Goal: Communication & Community: Answer question/provide support

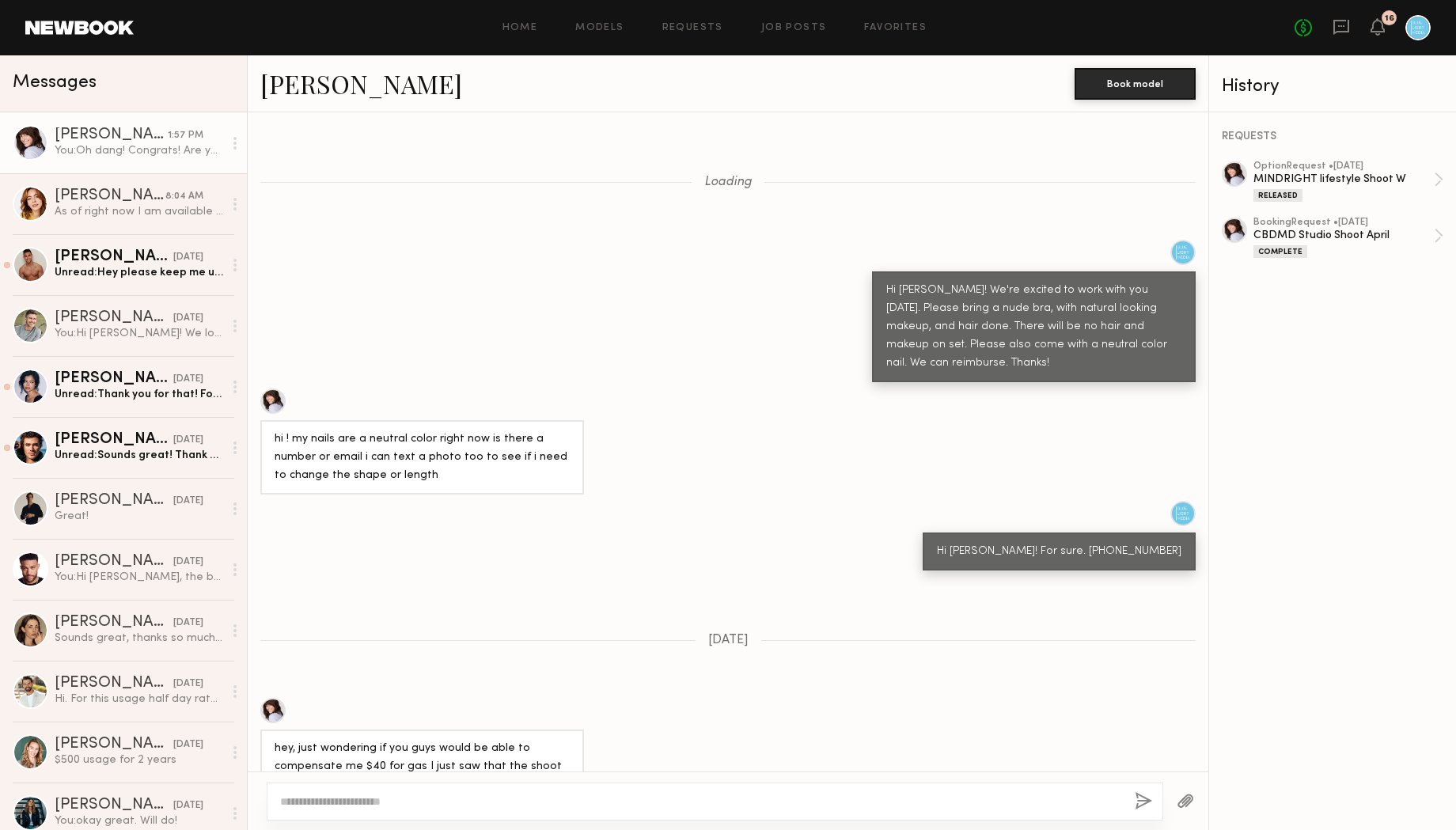
scroll to position [1884, 0]
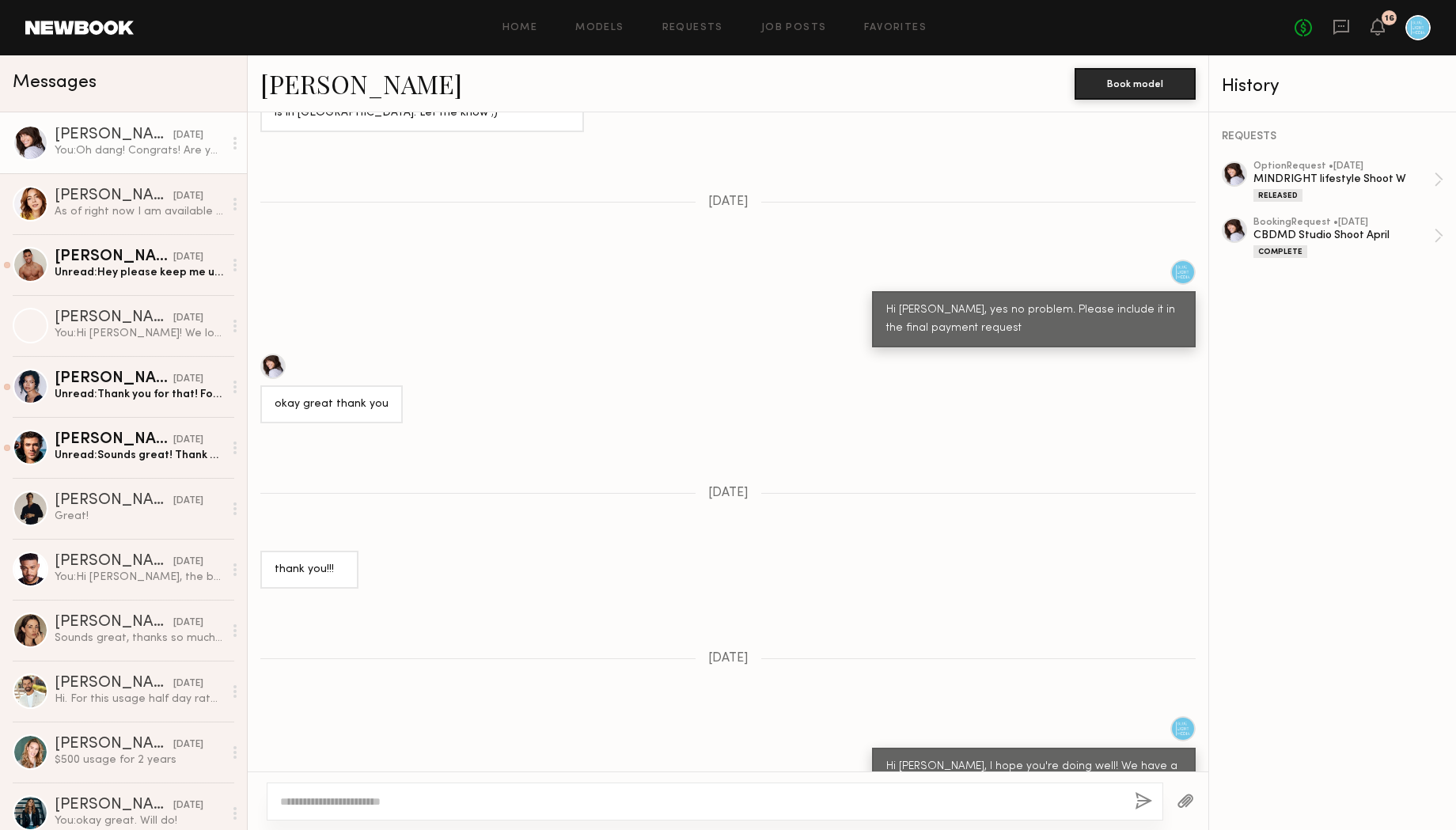
scroll to position [2069, 0]
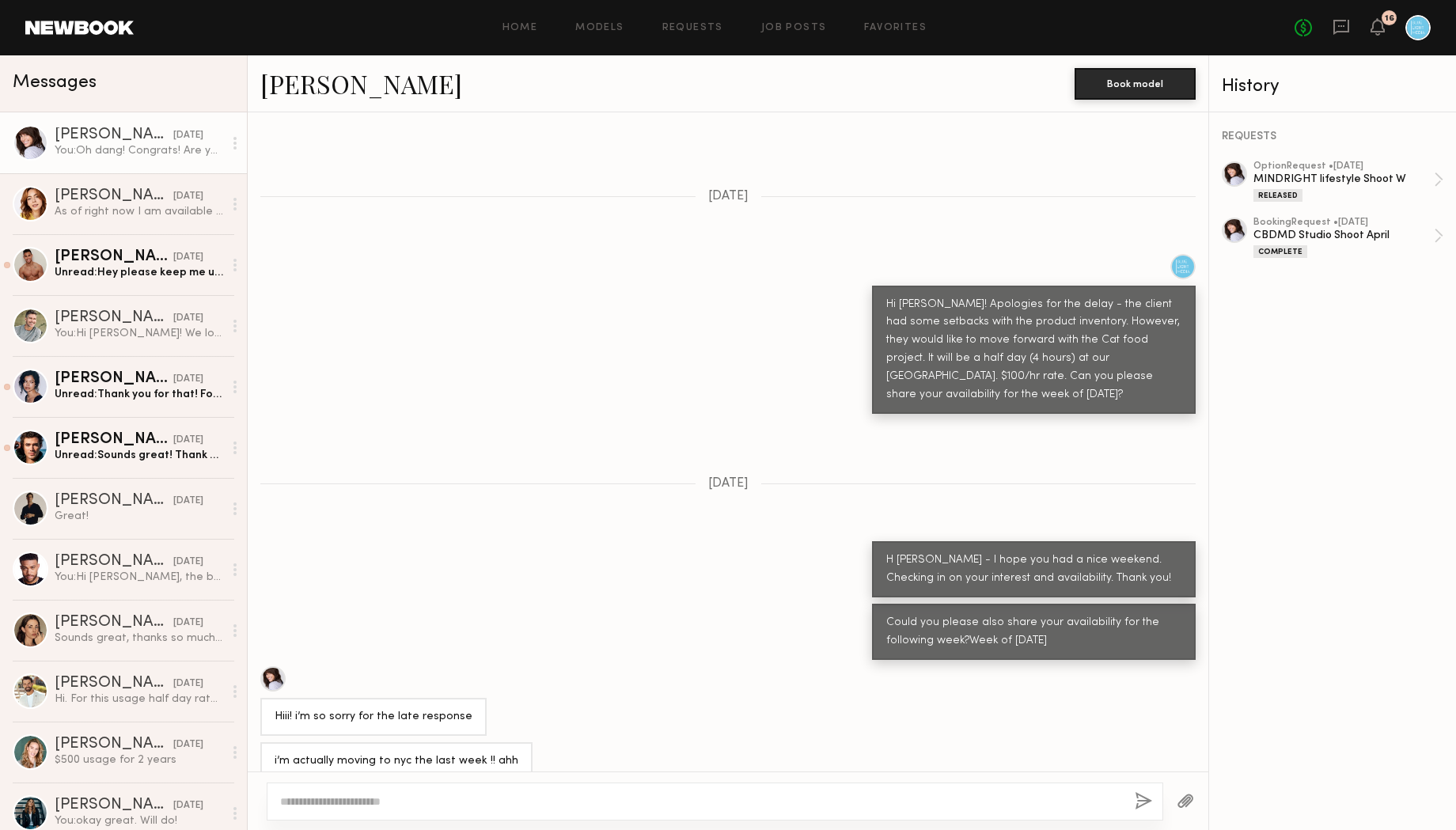
click at [72, 133] on div "[PERSON_NAME]" at bounding box center [114, 135] width 119 height 16
click at [557, 666] on div "Hiii! i’m so sorry for the late response" at bounding box center [728, 701] width 961 height 70
click at [444, 804] on textarea at bounding box center [700, 801] width 842 height 16
type textarea "**********"
click at [1143, 795] on button "button" at bounding box center [1144, 802] width 17 height 20
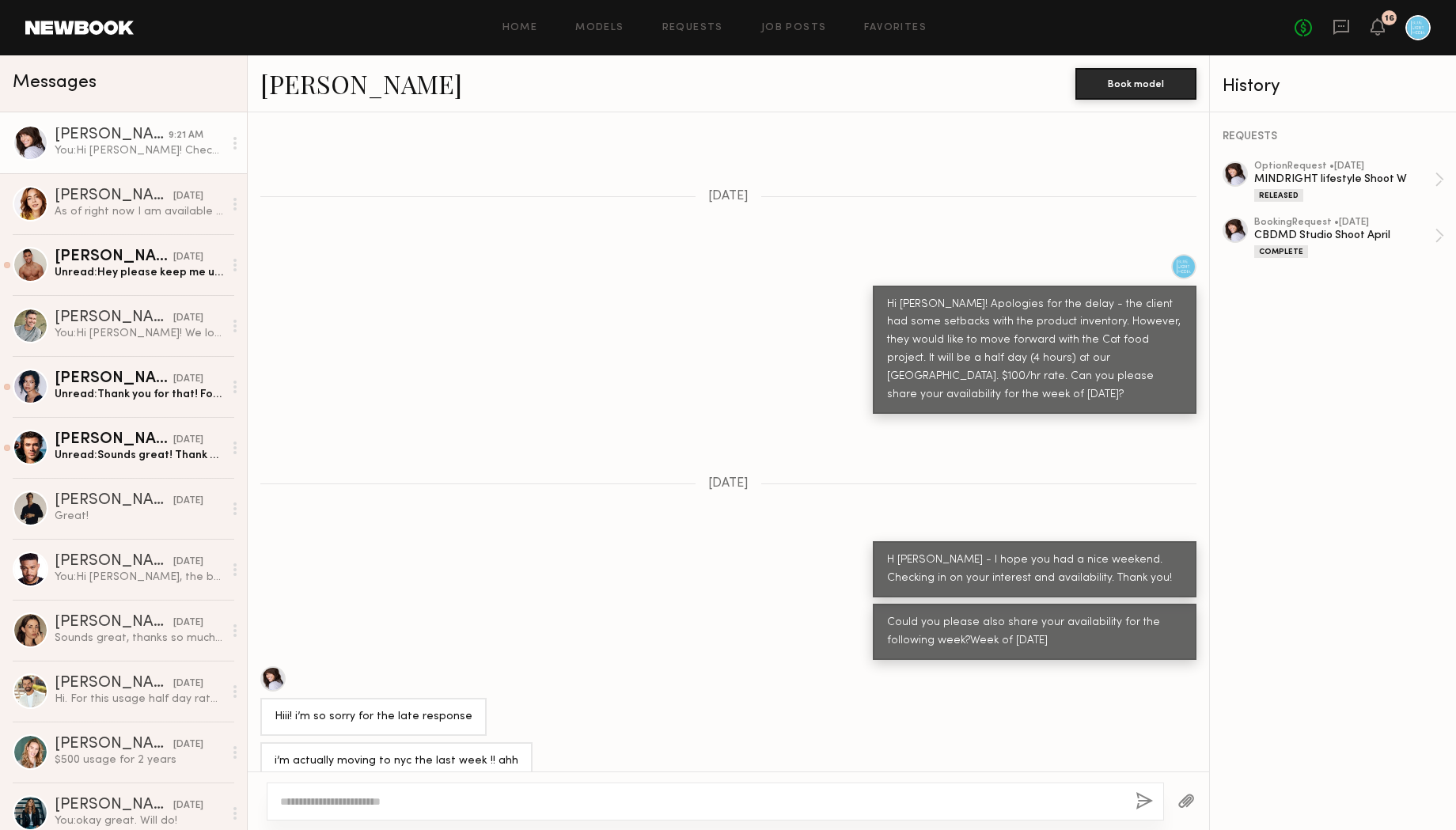
scroll to position [2404, 0]
